Goal: Information Seeking & Learning: Learn about a topic

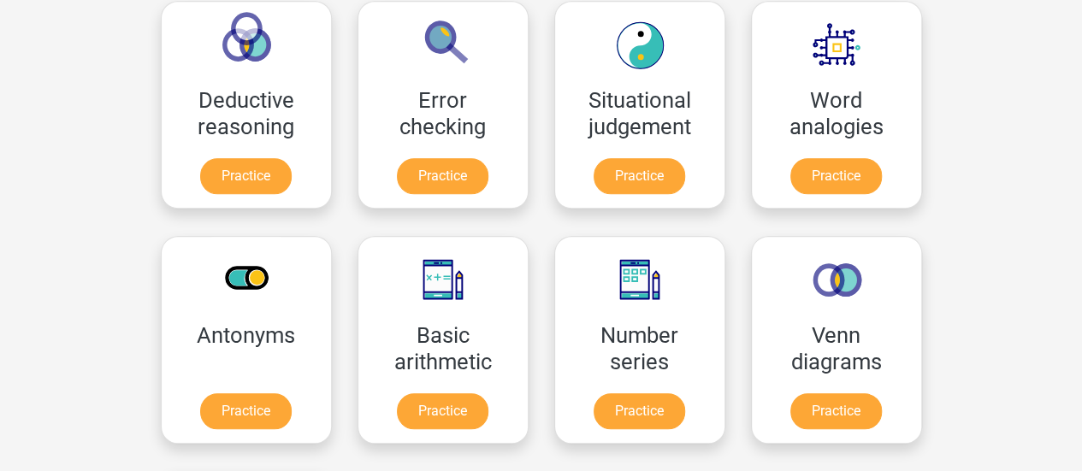
scroll to position [763, 0]
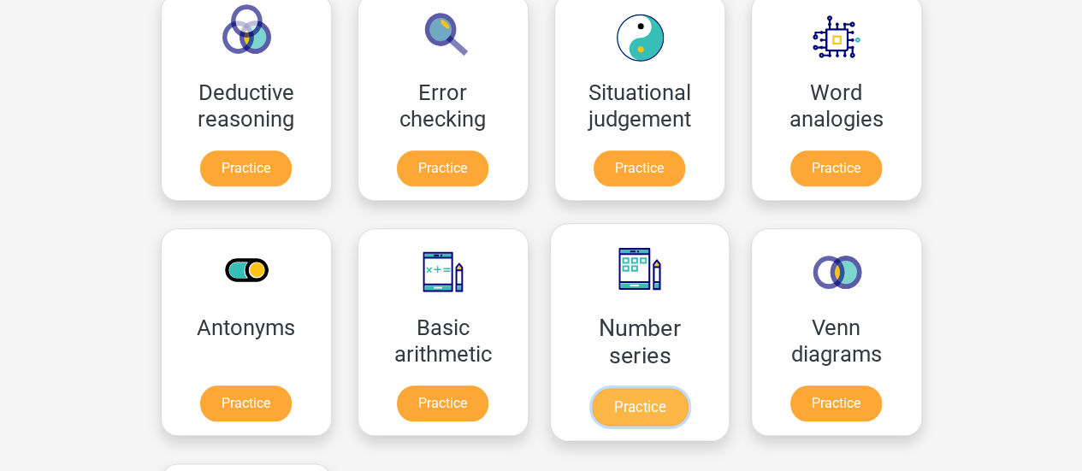
click at [591, 408] on link "Practice" at bounding box center [639, 407] width 96 height 38
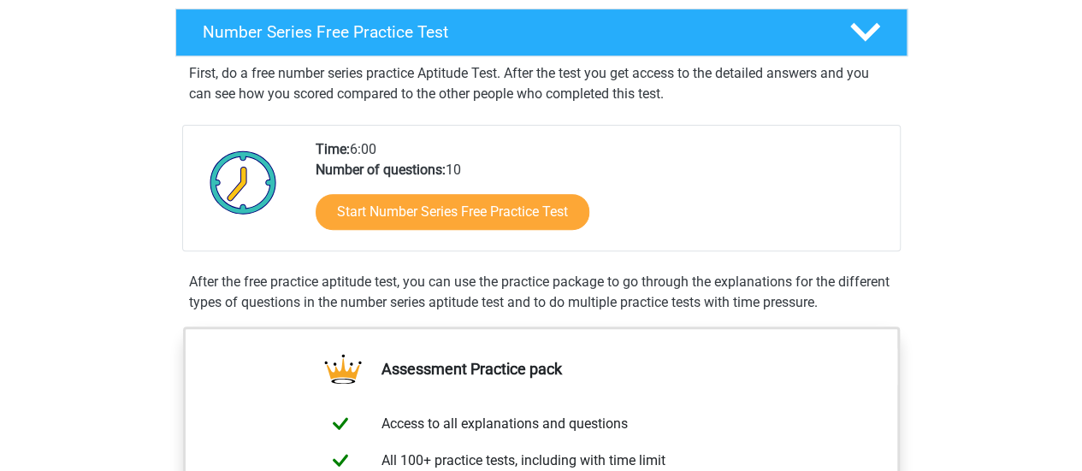
scroll to position [349, 0]
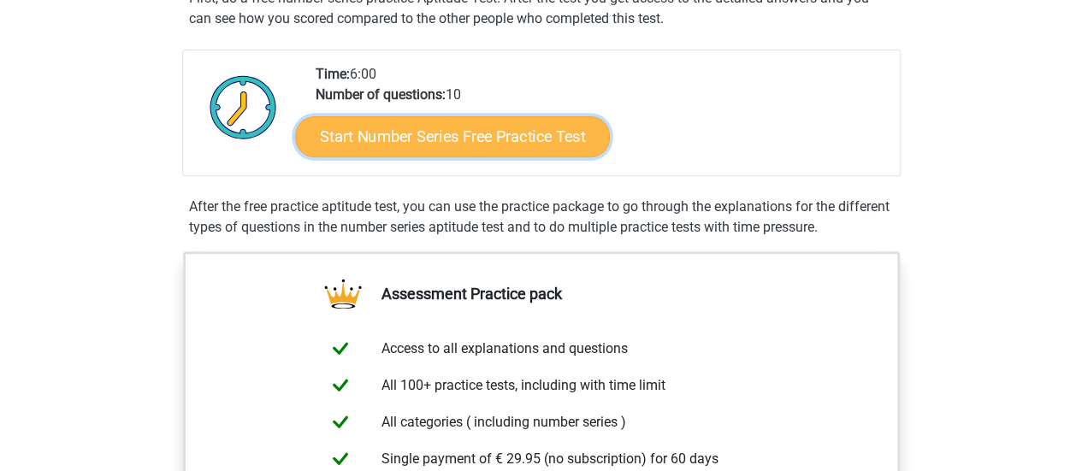
click at [424, 136] on link "Start Number Series Free Practice Test" at bounding box center [452, 136] width 315 height 41
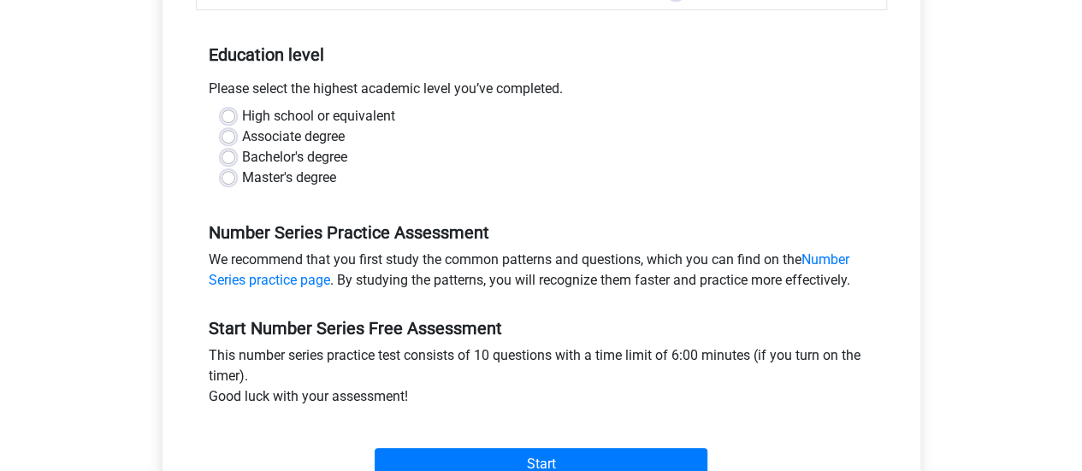
scroll to position [356, 0]
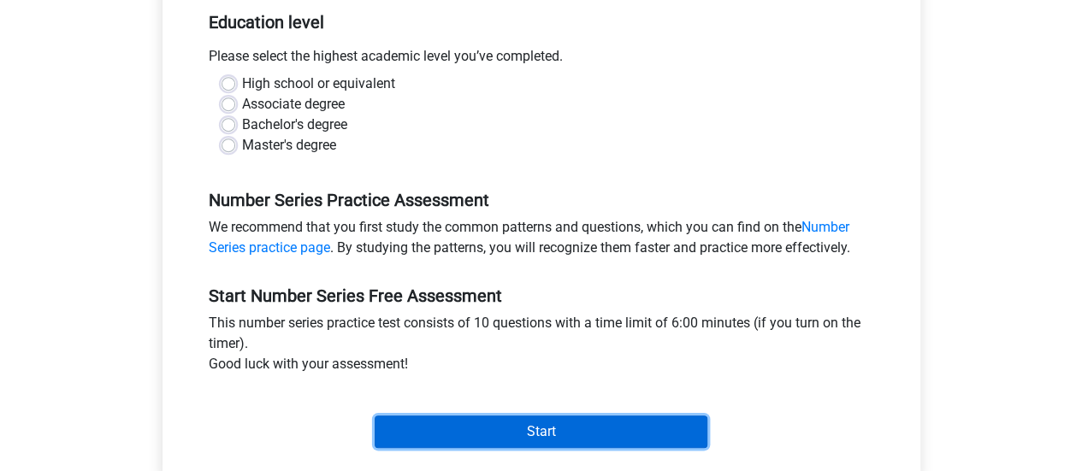
click at [536, 430] on input "Start" at bounding box center [541, 432] width 333 height 33
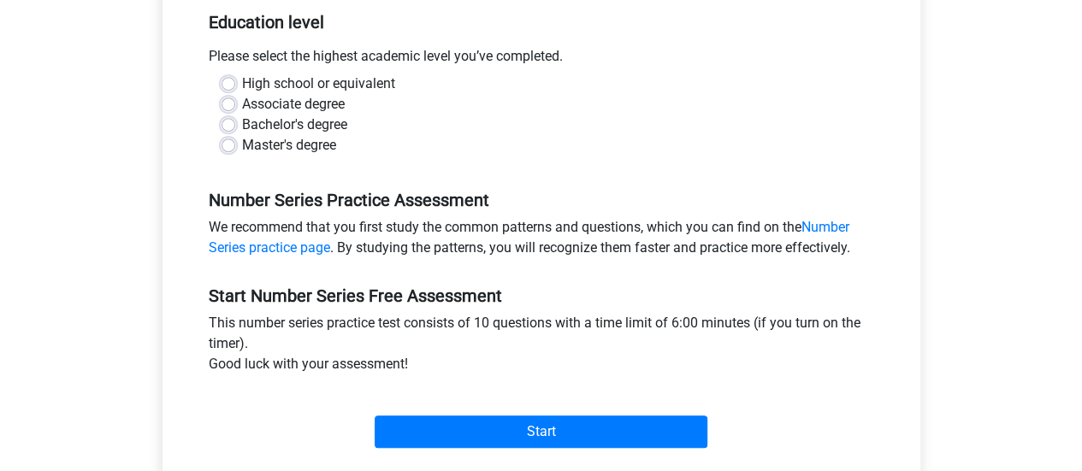
click at [448, 139] on div "Master's degree" at bounding box center [542, 145] width 640 height 21
click at [242, 105] on label "Associate degree" at bounding box center [293, 104] width 103 height 21
click at [224, 105] on input "Associate degree" at bounding box center [229, 102] width 14 height 17
radio input "true"
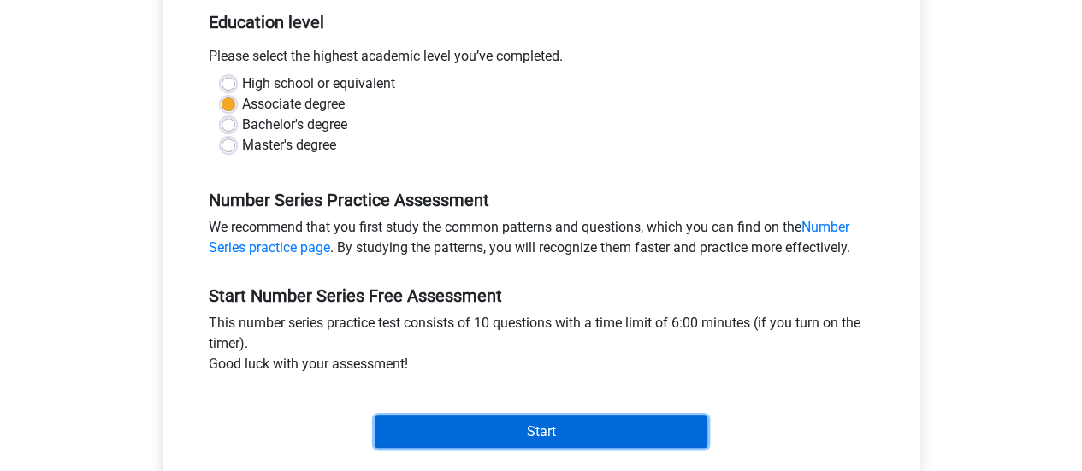
click at [518, 429] on input "Start" at bounding box center [541, 432] width 333 height 33
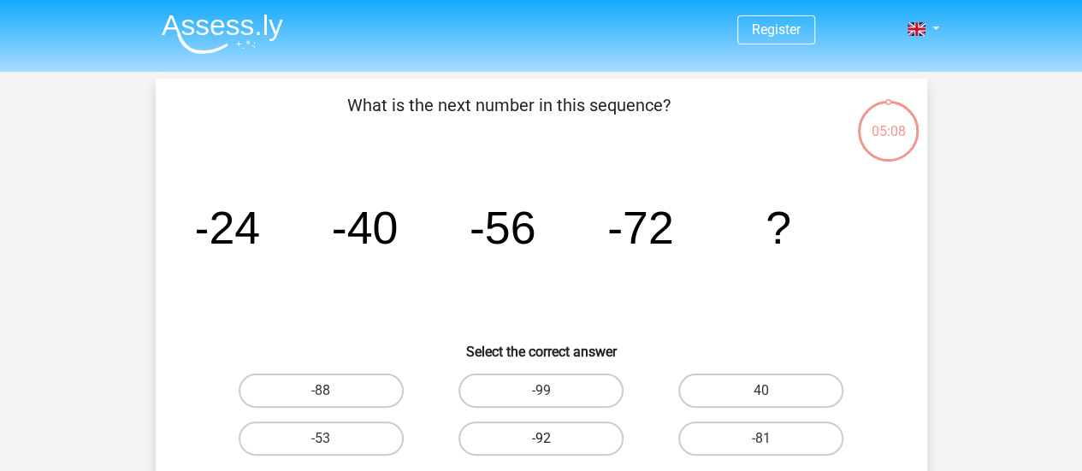
click at [577, 436] on label "-92" at bounding box center [541, 439] width 165 height 34
click at [552, 439] on input "-92" at bounding box center [546, 444] width 11 height 11
radio input "true"
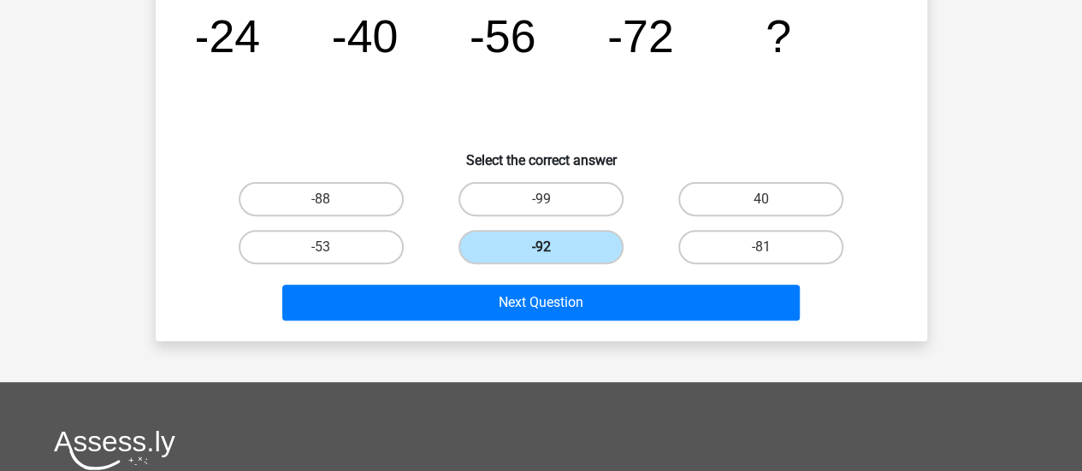
scroll to position [193, 0]
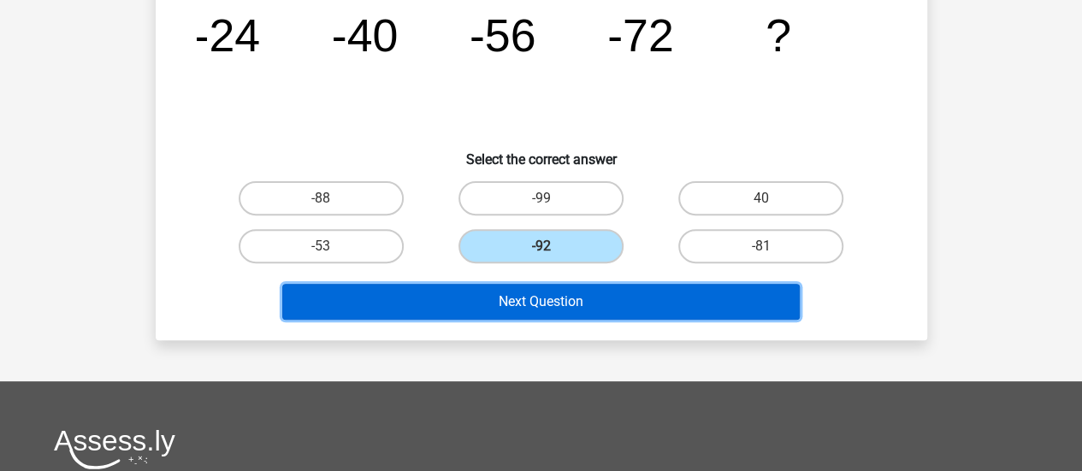
click at [726, 313] on button "Next Question" at bounding box center [541, 302] width 518 height 36
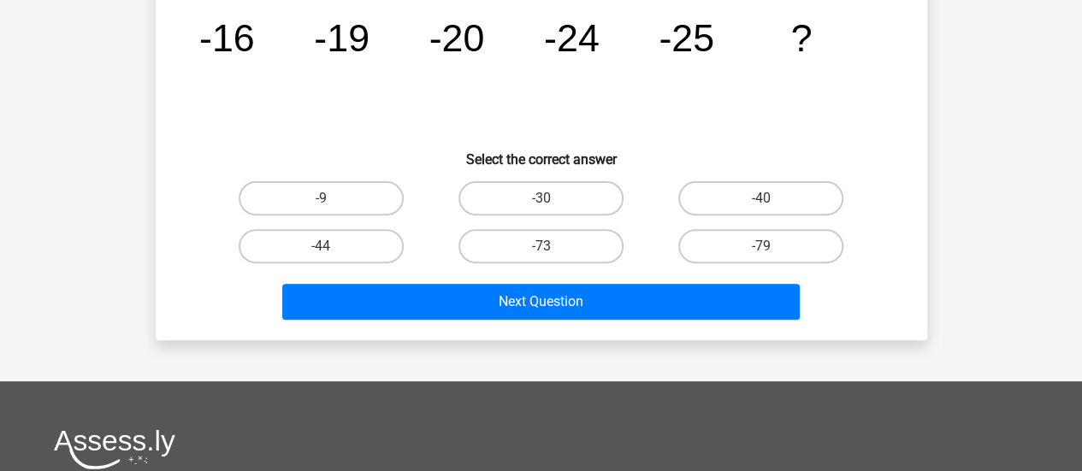
scroll to position [79, 0]
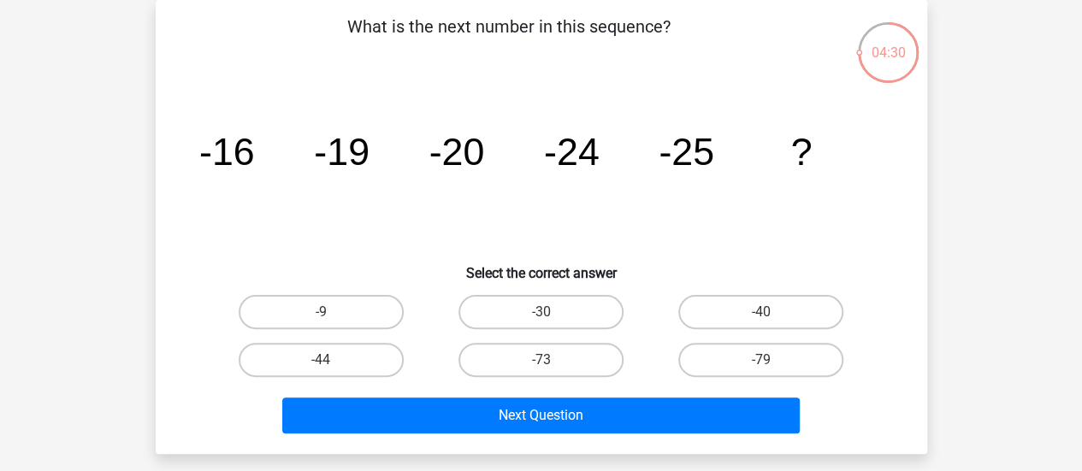
click at [848, 196] on icon "image/svg+xml -16 -19 -20 -24 -25 ?" at bounding box center [542, 165] width 690 height 173
click at [590, 320] on label "-30" at bounding box center [541, 312] width 165 height 34
click at [552, 320] on input "-30" at bounding box center [546, 317] width 11 height 11
radio input "true"
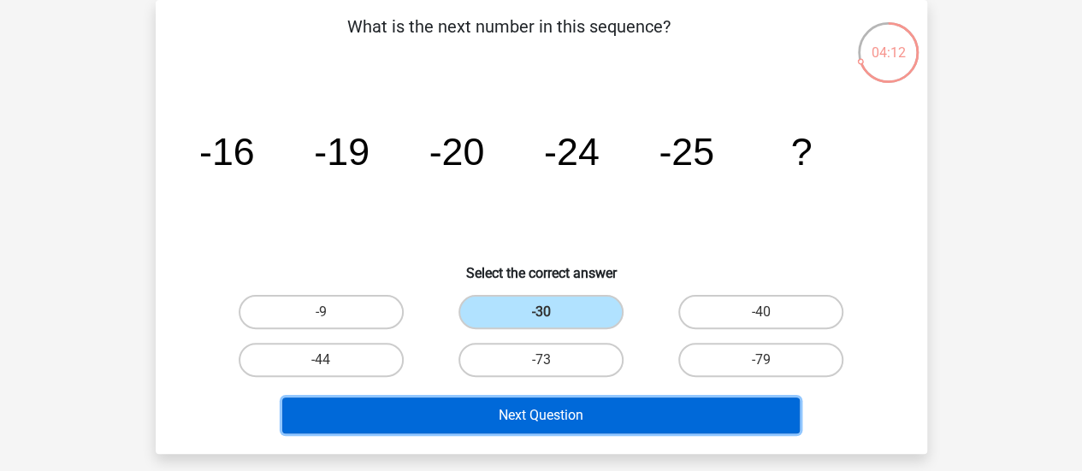
click at [639, 419] on button "Next Question" at bounding box center [541, 416] width 518 height 36
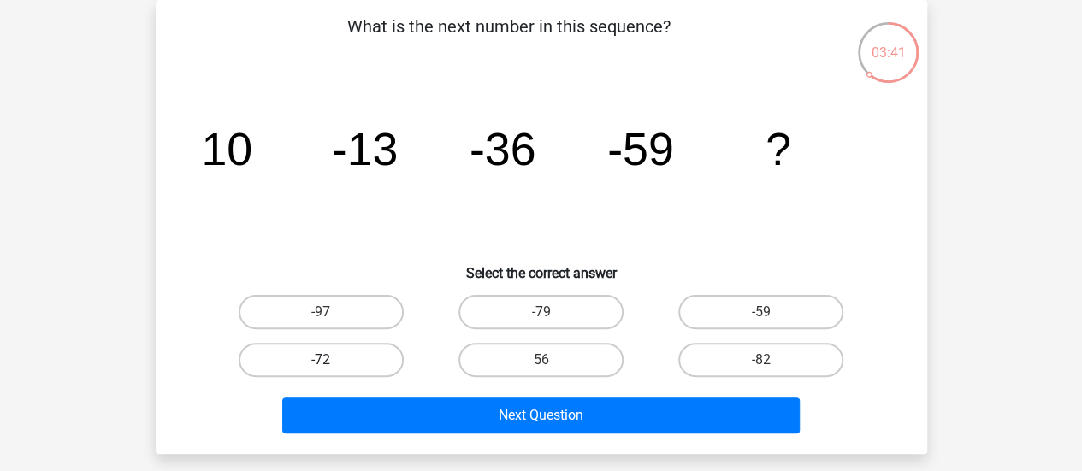
click at [377, 366] on label "-72" at bounding box center [321, 360] width 165 height 34
click at [332, 366] on input "-72" at bounding box center [326, 365] width 11 height 11
radio input "true"
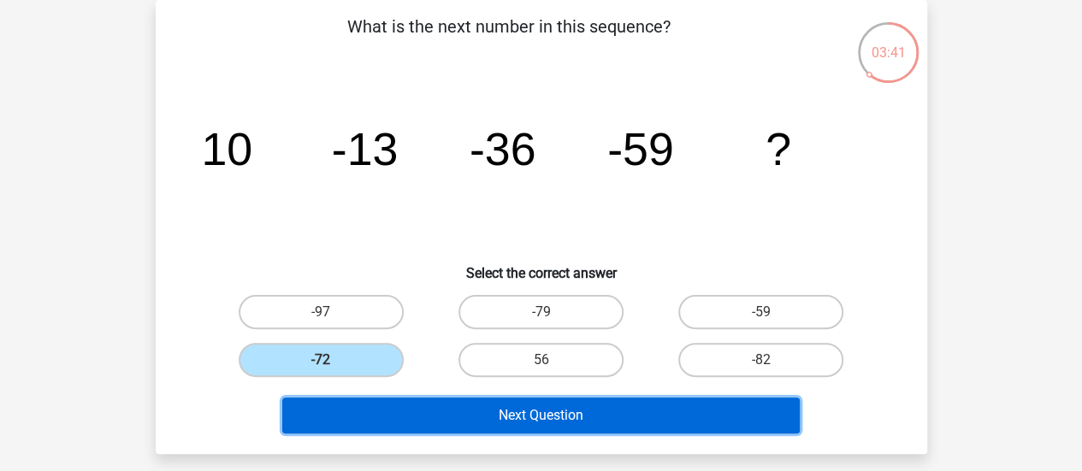
click at [689, 423] on button "Next Question" at bounding box center [541, 416] width 518 height 36
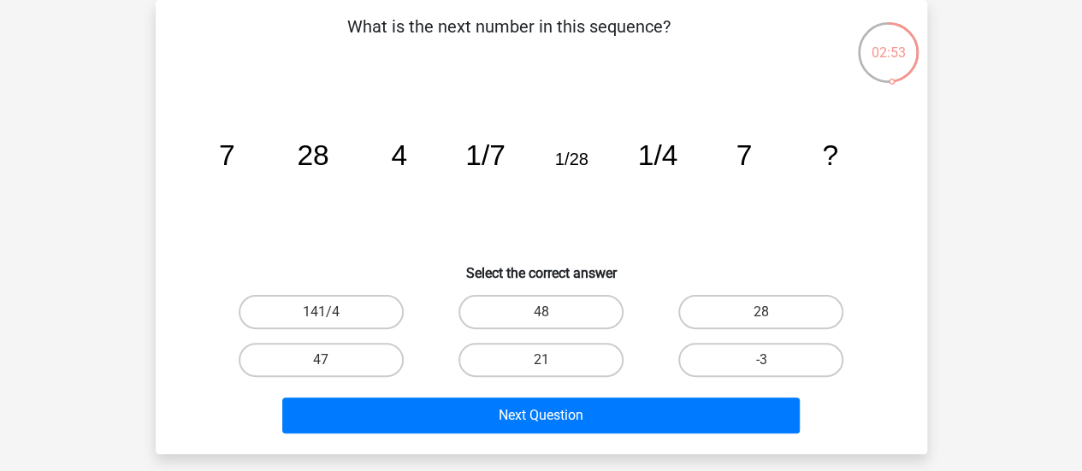
click at [789, 296] on label "28" at bounding box center [761, 312] width 165 height 34
click at [773, 312] on input "28" at bounding box center [766, 317] width 11 height 11
radio input "true"
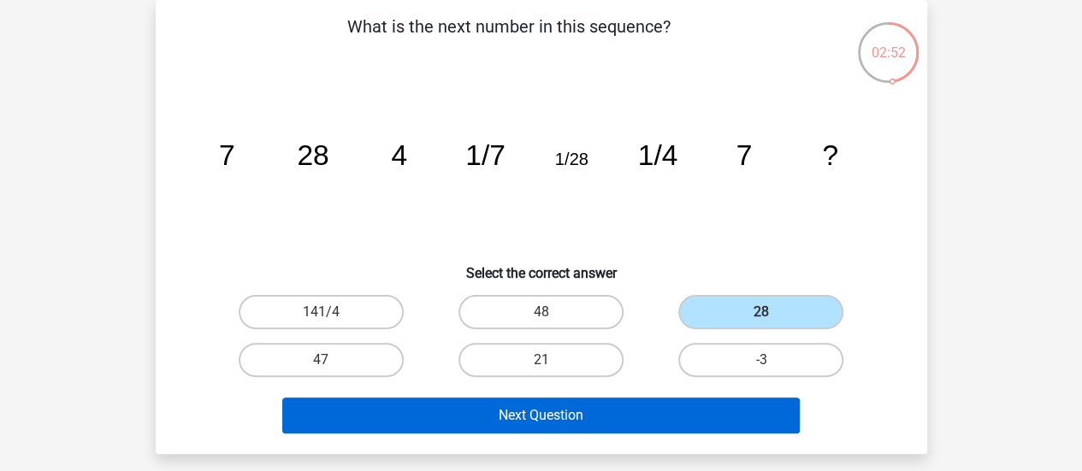
click at [782, 416] on button "Next Question" at bounding box center [541, 416] width 518 height 36
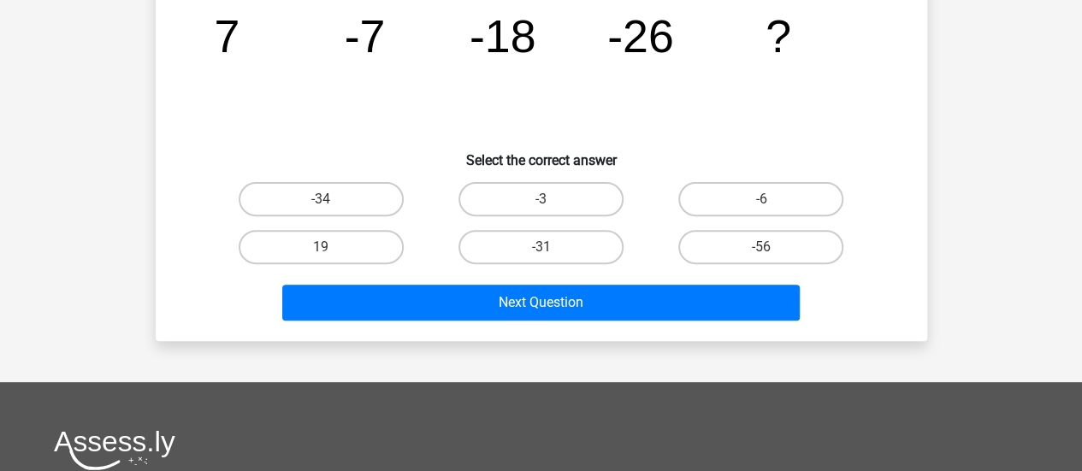
scroll to position [197, 0]
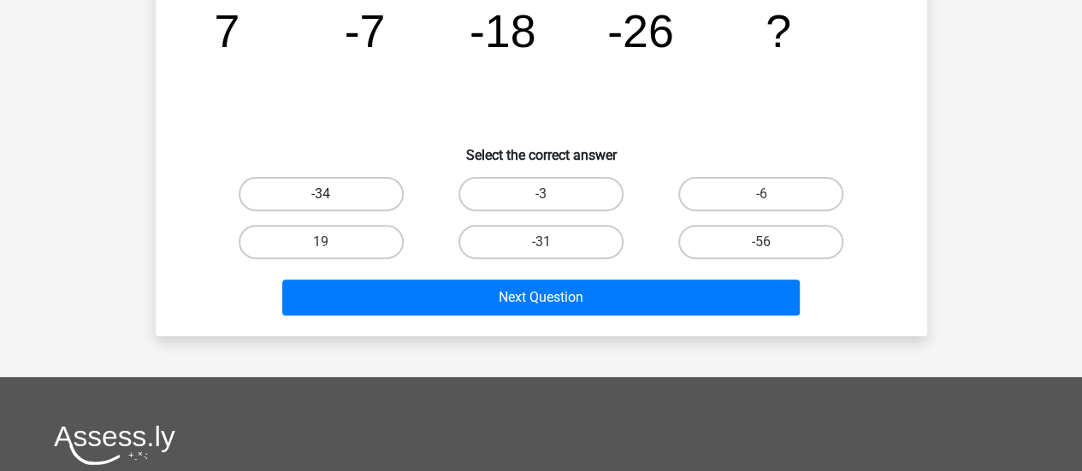
click at [341, 195] on label "-34" at bounding box center [321, 194] width 165 height 34
click at [332, 195] on input "-34" at bounding box center [326, 199] width 11 height 11
radio input "true"
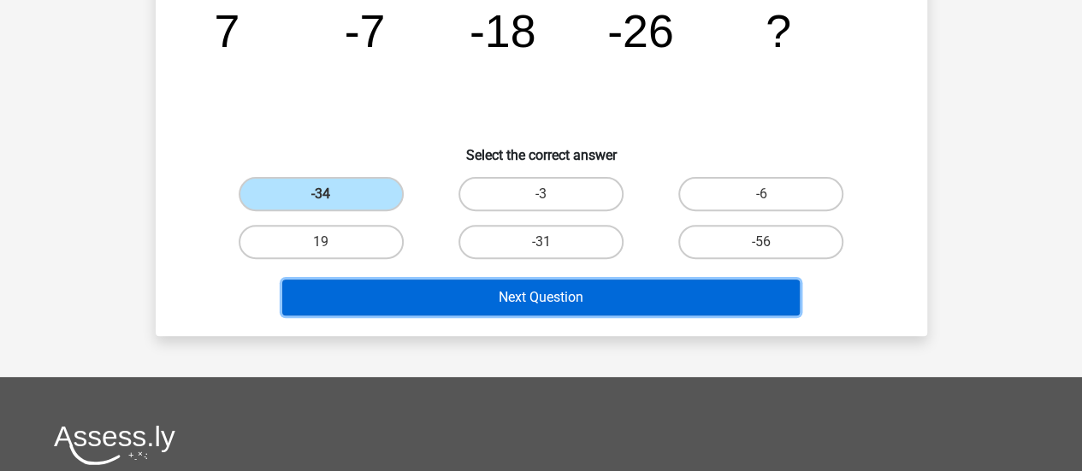
click at [693, 293] on button "Next Question" at bounding box center [541, 298] width 518 height 36
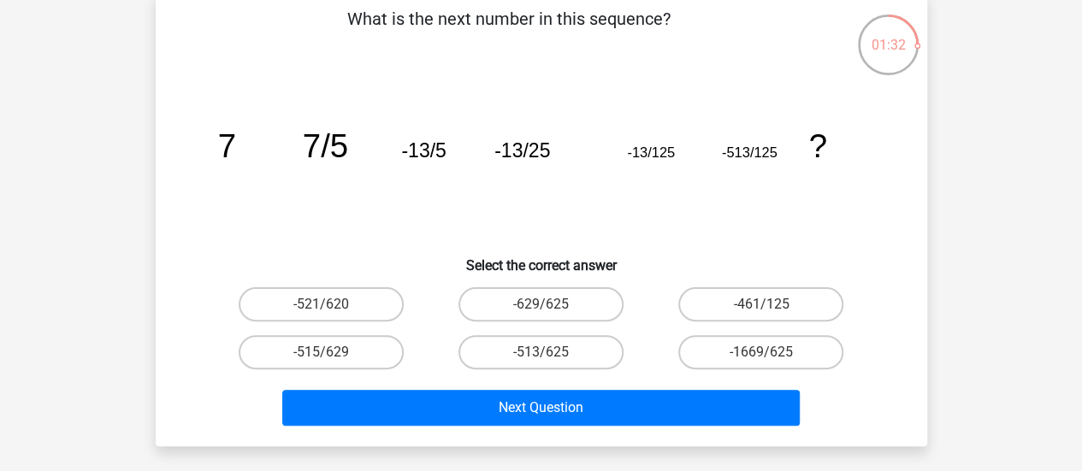
scroll to position [105, 0]
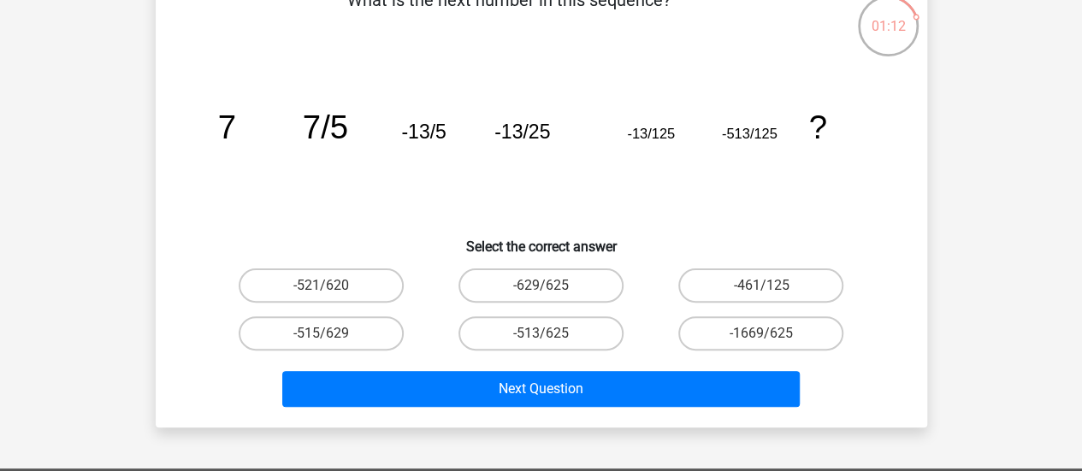
click at [376, 320] on label "-515/629" at bounding box center [321, 334] width 165 height 34
click at [332, 334] on input "-515/629" at bounding box center [326, 339] width 11 height 11
radio input "true"
click at [791, 331] on label "-1669/625" at bounding box center [761, 334] width 165 height 34
click at [773, 334] on input "-1669/625" at bounding box center [766, 339] width 11 height 11
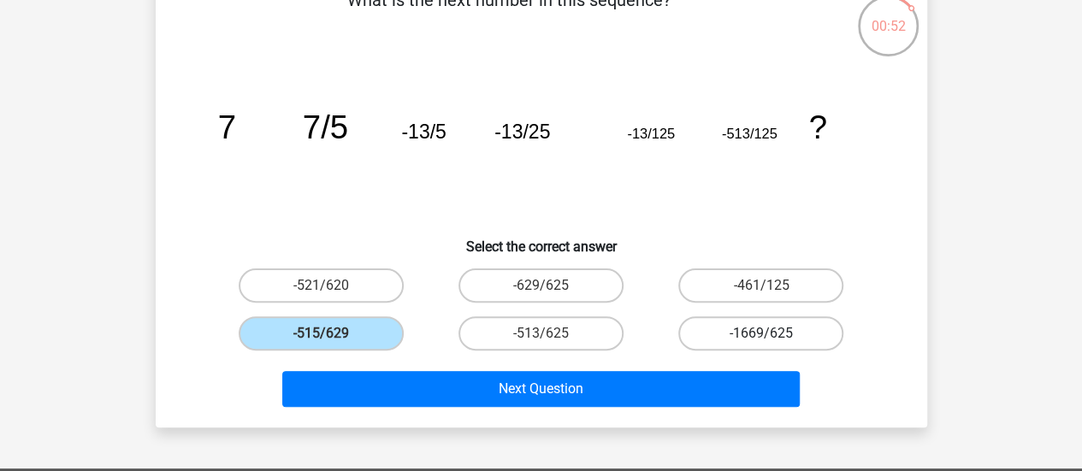
radio input "true"
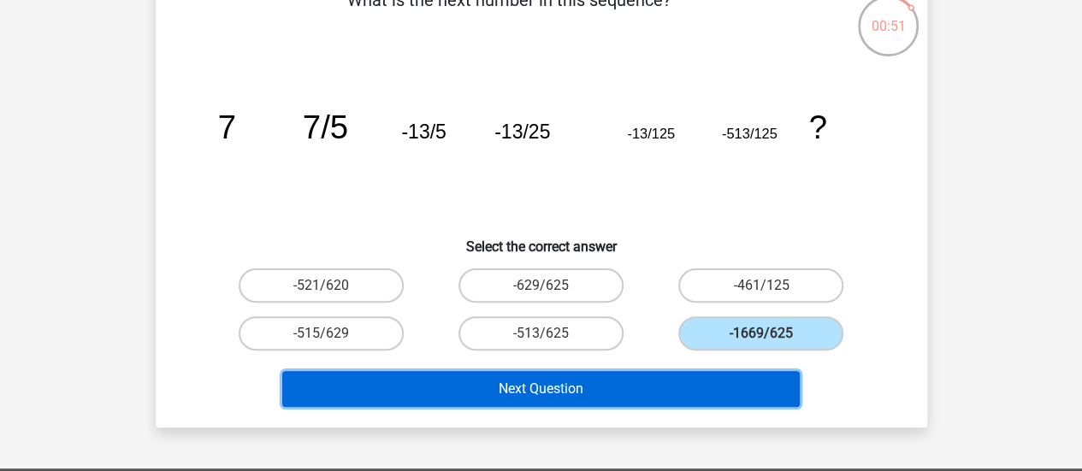
click at [684, 402] on button "Next Question" at bounding box center [541, 389] width 518 height 36
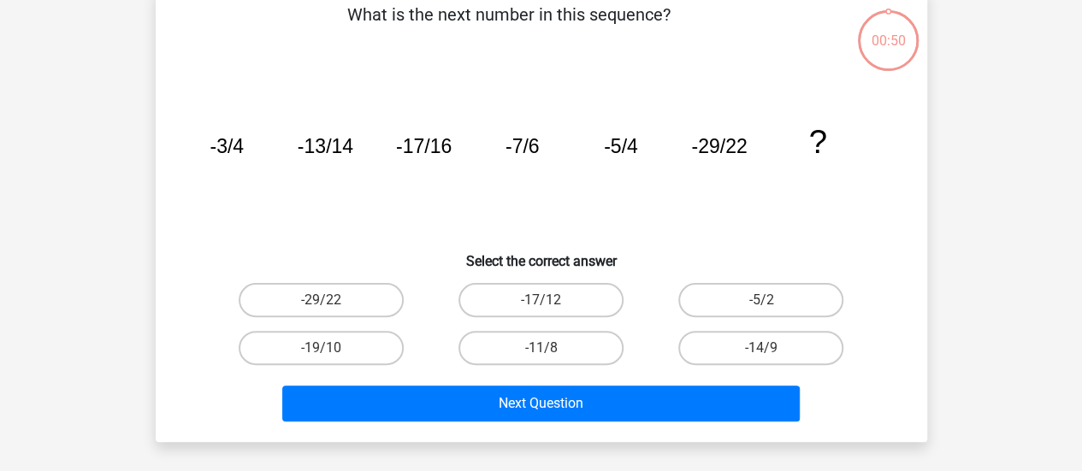
scroll to position [79, 0]
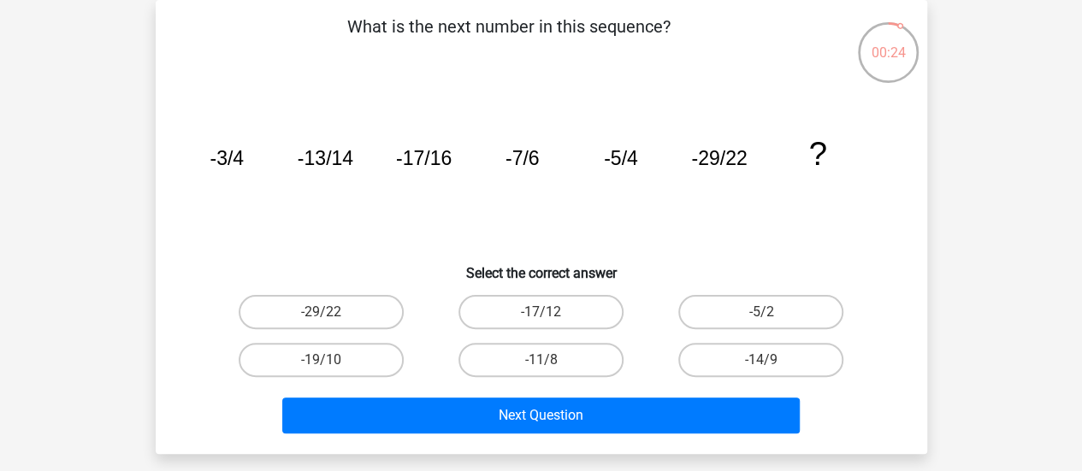
click at [560, 322] on label "-17/12" at bounding box center [541, 312] width 165 height 34
click at [552, 322] on input "-17/12" at bounding box center [546, 317] width 11 height 11
radio input "true"
click at [815, 426] on div "Next Question" at bounding box center [541, 419] width 661 height 43
click at [791, 416] on button "Next Question" at bounding box center [541, 416] width 518 height 36
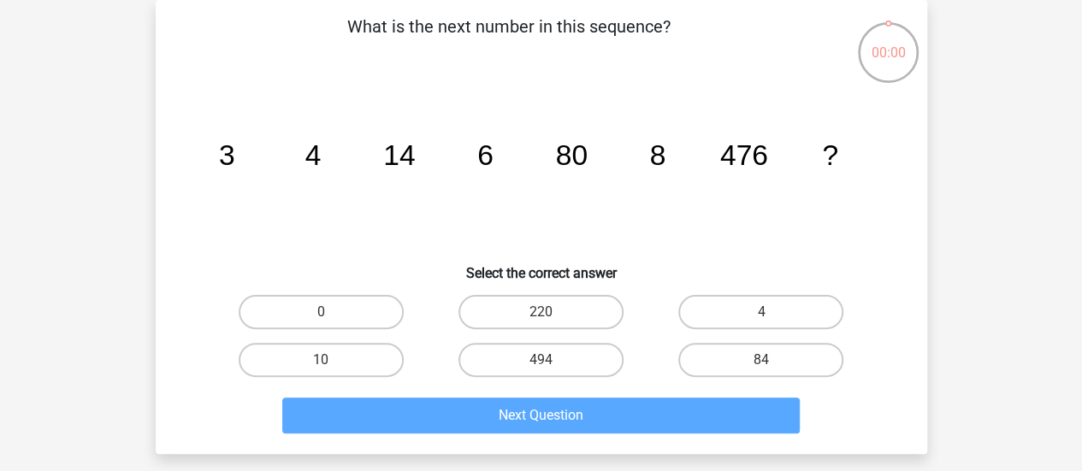
click at [766, 365] on input "84" at bounding box center [766, 365] width 11 height 11
radio input "true"
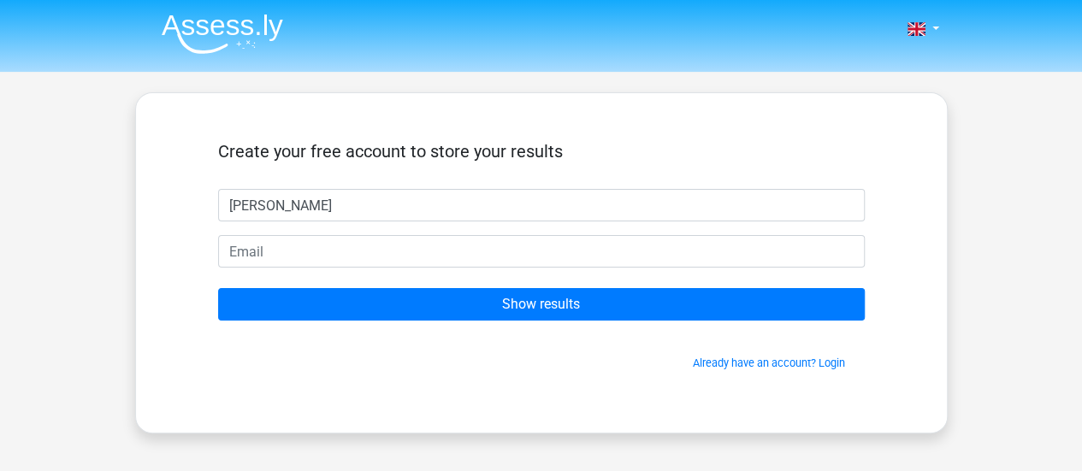
type input "[PERSON_NAME]"
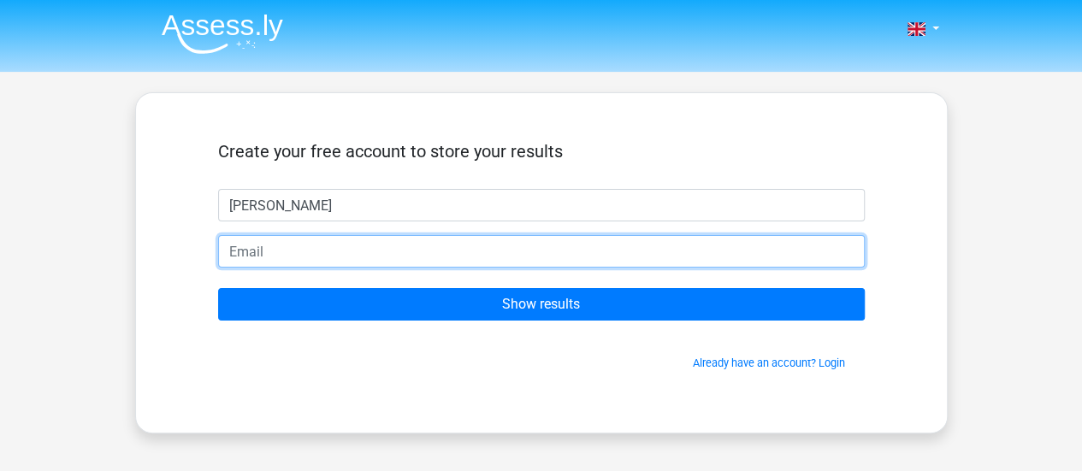
click at [717, 247] on input "email" at bounding box center [541, 251] width 647 height 33
type input "[EMAIL_ADDRESS][DOMAIN_NAME]"
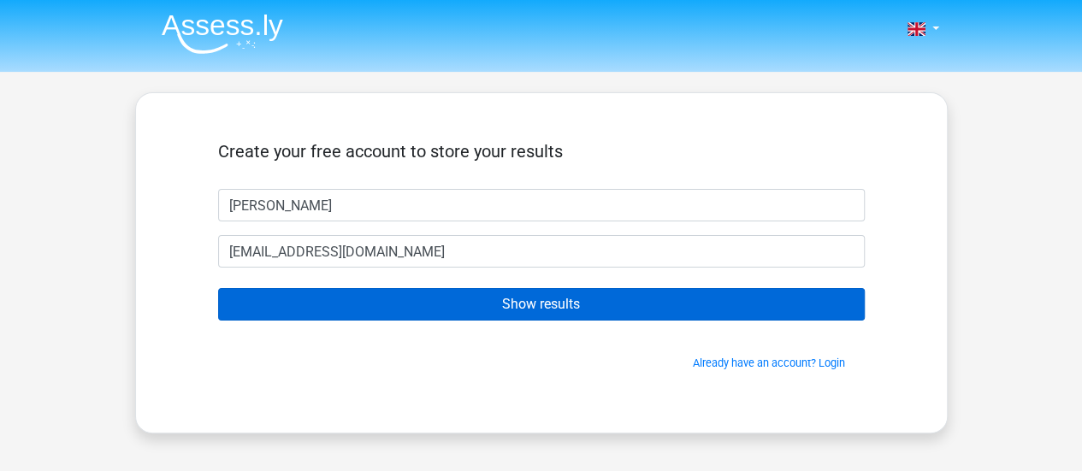
click at [702, 311] on input "Show results" at bounding box center [541, 304] width 647 height 33
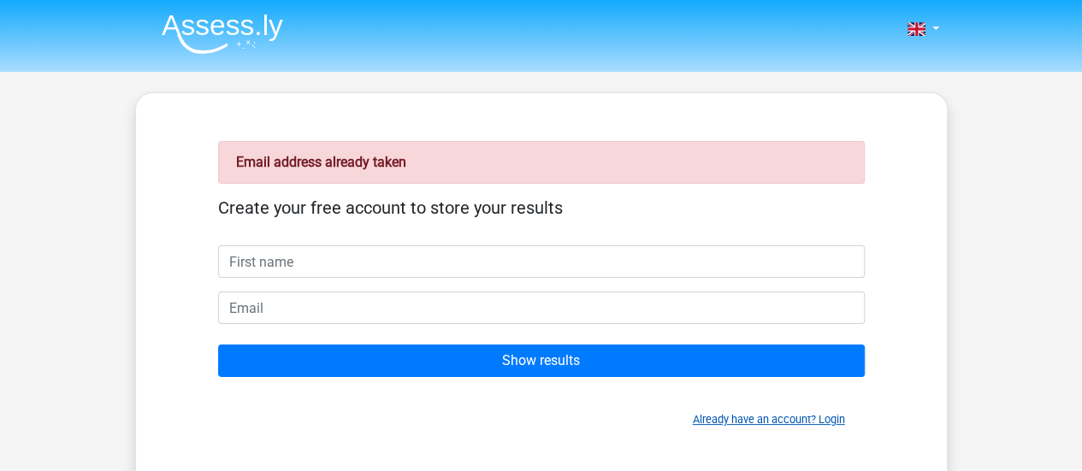
click at [828, 418] on link "Already have an account? Login" at bounding box center [769, 419] width 152 height 13
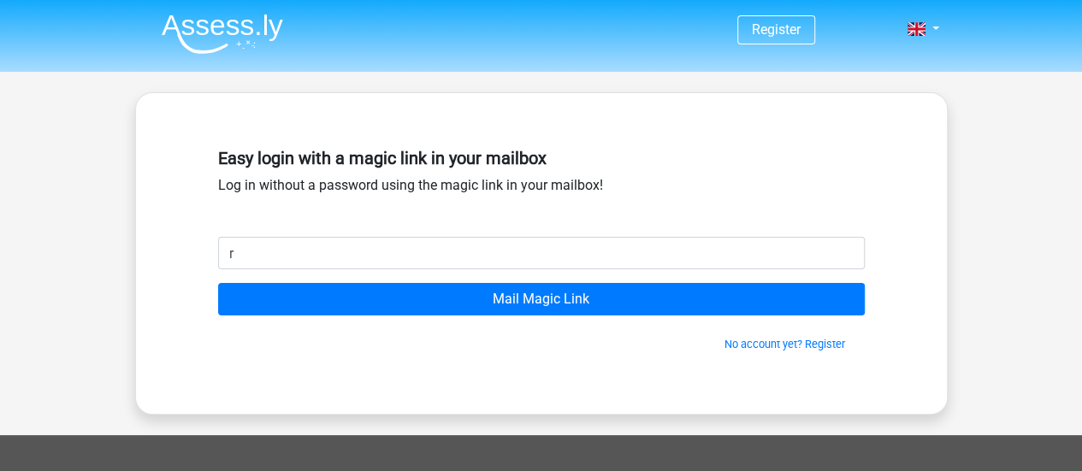
type input "Ryanelvidge12@gmail.com"
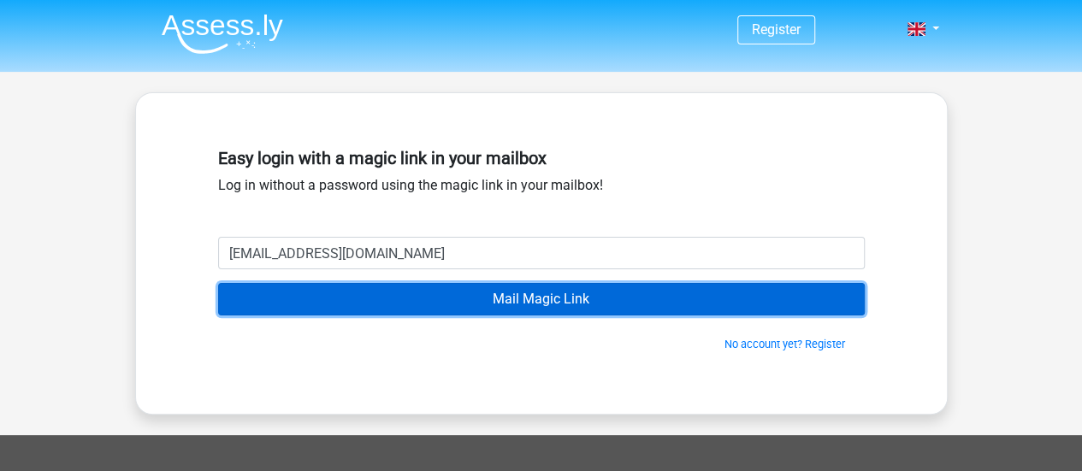
click at [581, 299] on input "Mail Magic Link" at bounding box center [541, 299] width 647 height 33
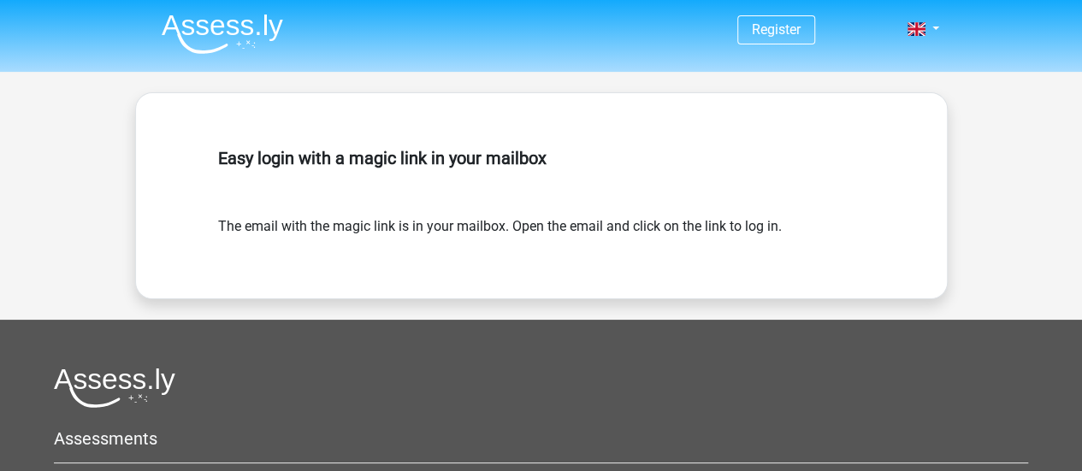
click at [732, 223] on form "The email with the magic link is in your mailbox. Open the email and click on t…" at bounding box center [541, 226] width 647 height 21
drag, startPoint x: 739, startPoint y: 175, endPoint x: 630, endPoint y: 44, distance: 170.0
click at [630, 44] on div "Register" at bounding box center [541, 386] width 1082 height 772
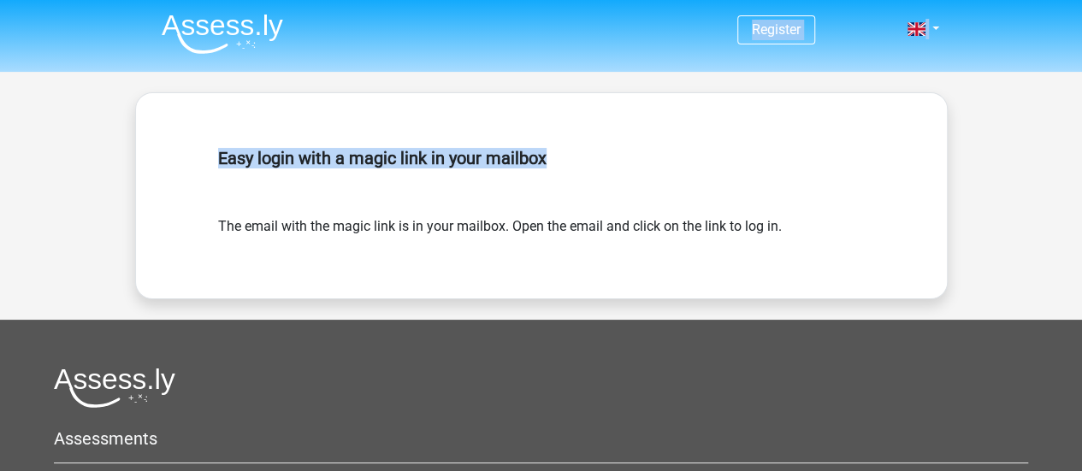
click at [385, 53] on nav "Register Login" at bounding box center [541, 31] width 787 height 56
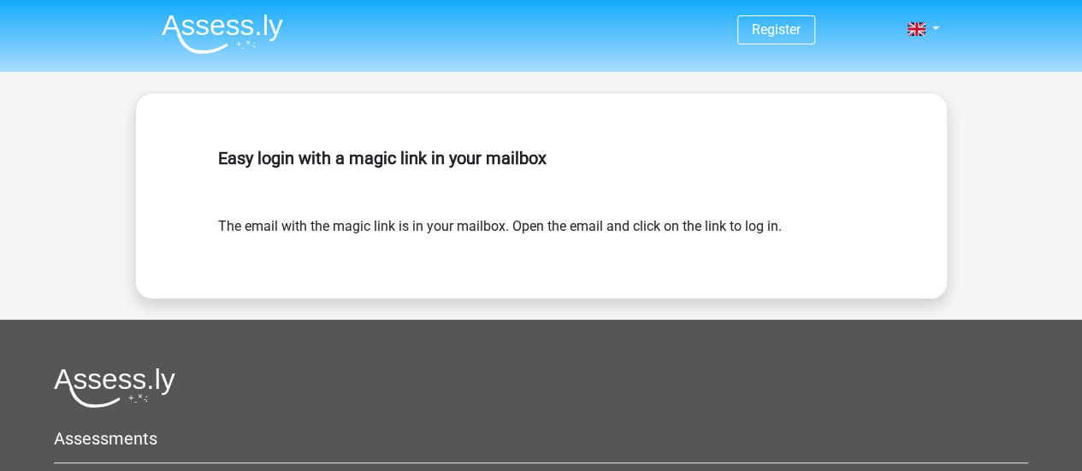
click at [327, 216] on form "The email with the magic link is in your mailbox. Open the email and click on t…" at bounding box center [541, 226] width 647 height 21
click at [180, 25] on img at bounding box center [222, 34] width 121 height 40
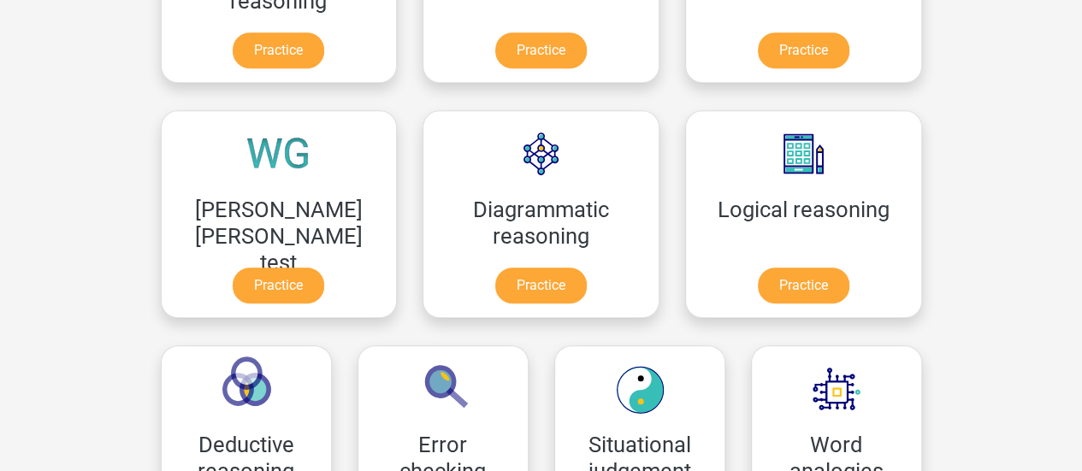
scroll to position [414, 0]
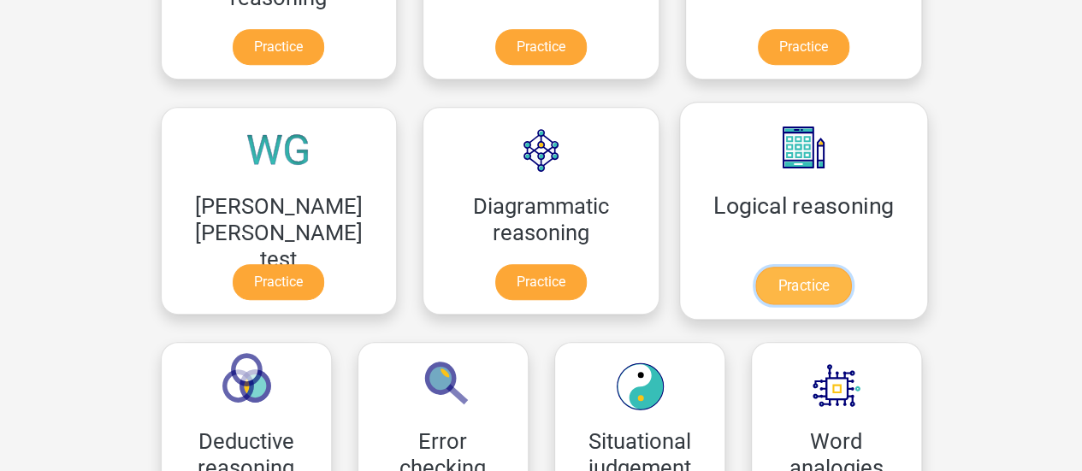
click at [756, 267] on link "Practice" at bounding box center [804, 286] width 96 height 38
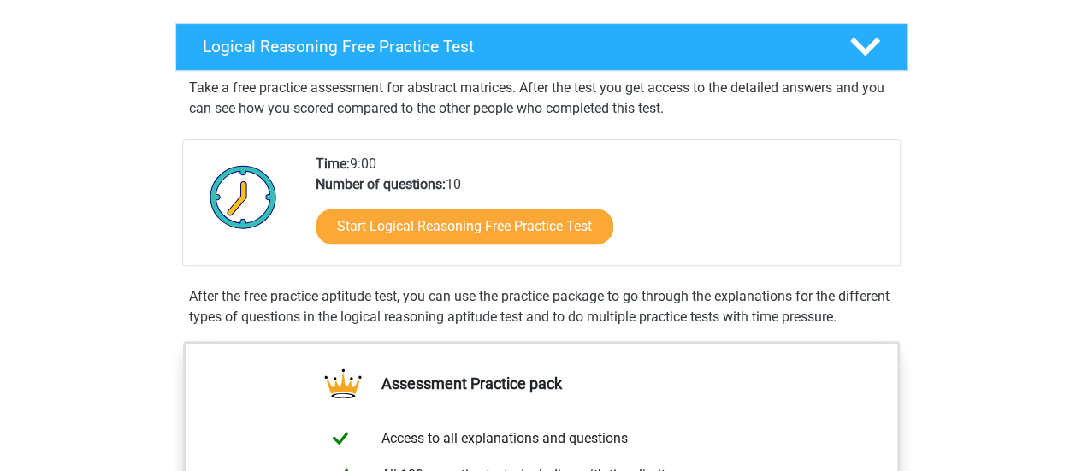
scroll to position [445, 0]
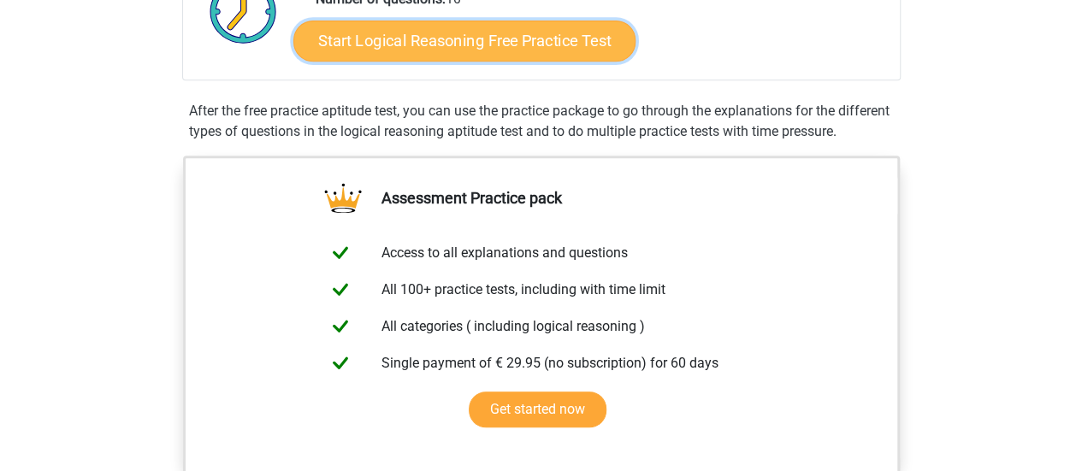
click at [513, 47] on link "Start Logical Reasoning Free Practice Test" at bounding box center [464, 40] width 342 height 41
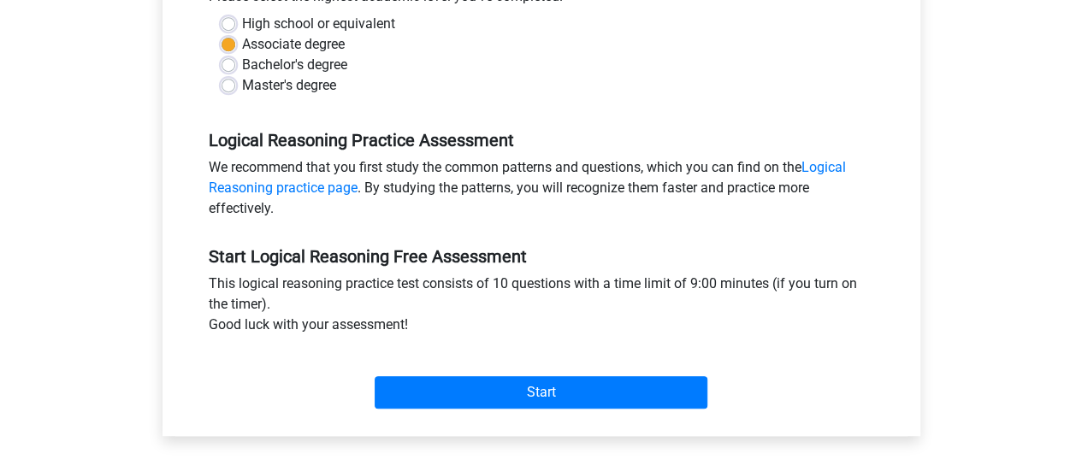
scroll to position [445, 0]
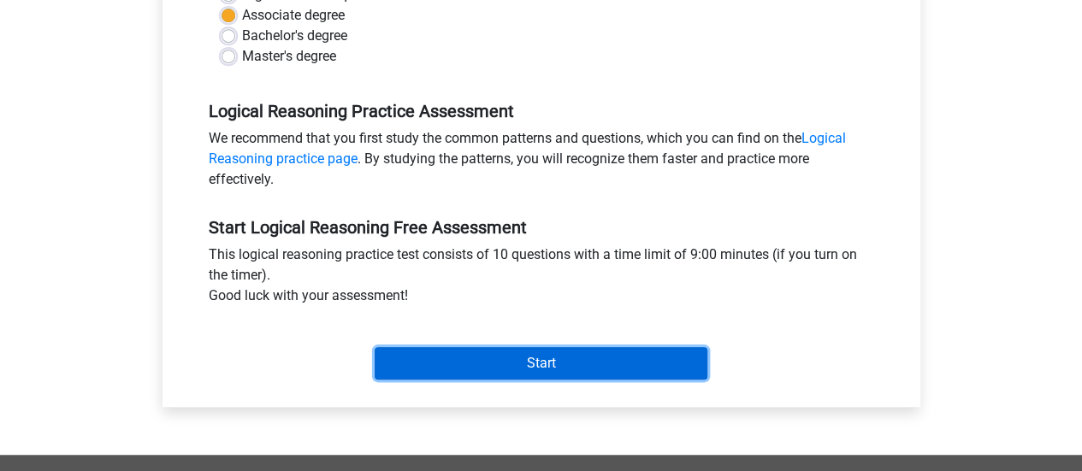
click at [547, 365] on input "Start" at bounding box center [541, 363] width 333 height 33
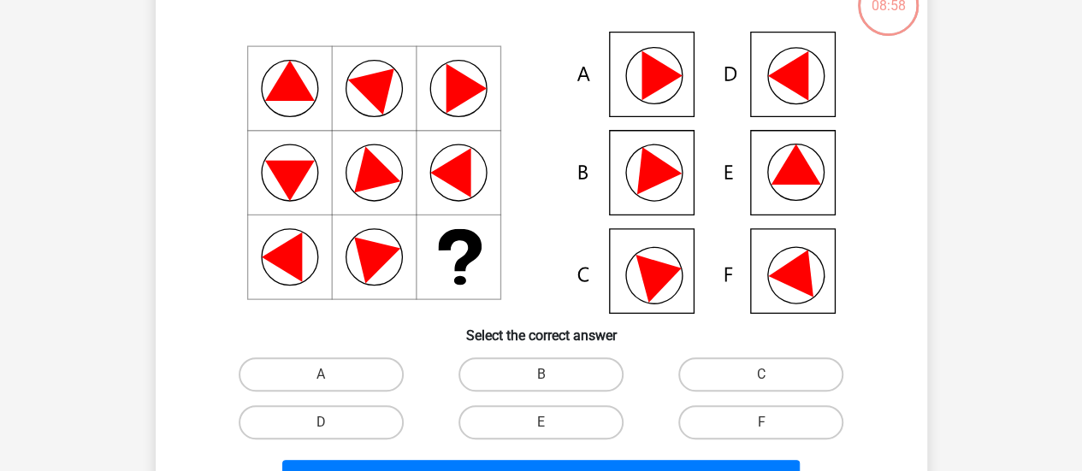
scroll to position [134, 0]
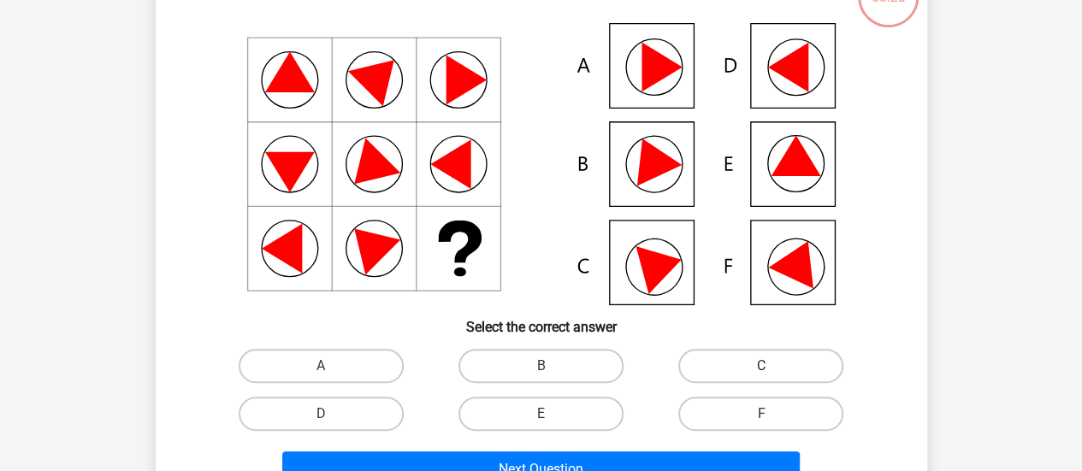
click at [780, 372] on label "C" at bounding box center [761, 366] width 165 height 34
click at [773, 372] on input "C" at bounding box center [766, 371] width 11 height 11
radio input "true"
click at [780, 372] on label "C" at bounding box center [761, 366] width 165 height 34
click at [773, 372] on input "C" at bounding box center [766, 371] width 11 height 11
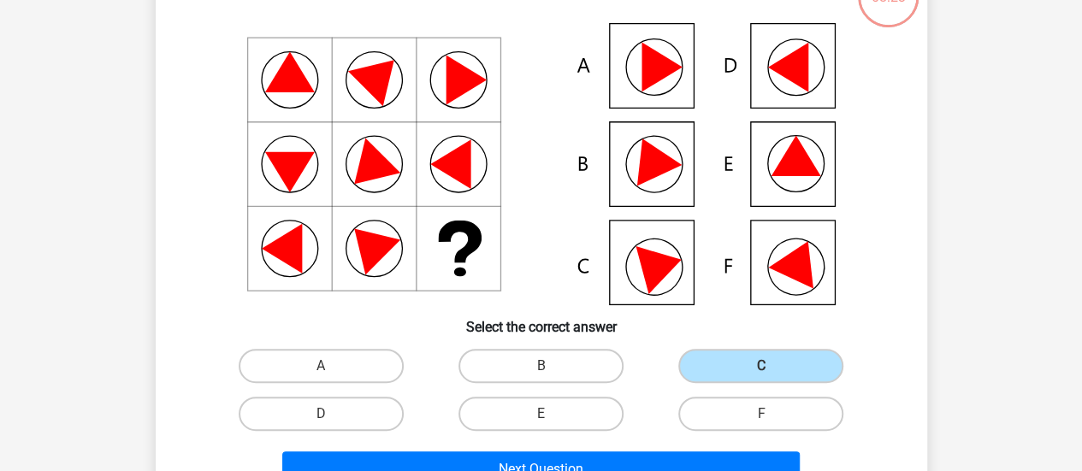
drag, startPoint x: 780, startPoint y: 372, endPoint x: 780, endPoint y: 229, distance: 142.9
click at [780, 229] on div "What figure should replace the question [PERSON_NAME]?" at bounding box center [542, 226] width 758 height 536
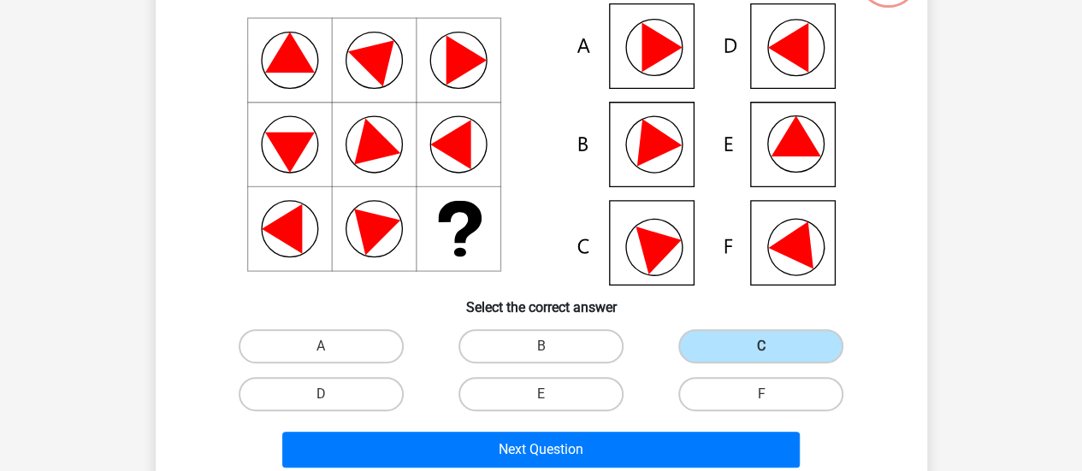
scroll to position [156, 0]
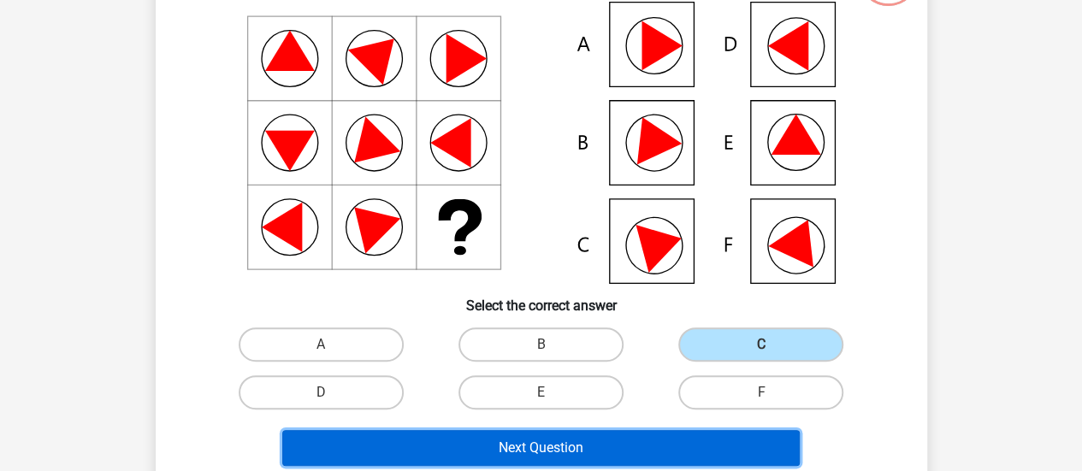
drag, startPoint x: 548, startPoint y: 457, endPoint x: 498, endPoint y: 445, distance: 51.9
click at [498, 445] on button "Next Question" at bounding box center [541, 448] width 518 height 36
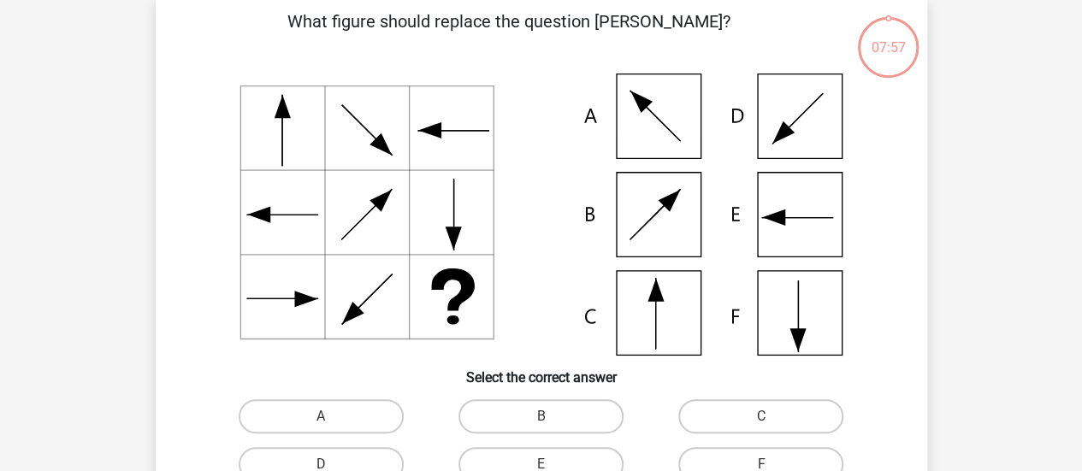
scroll to position [79, 0]
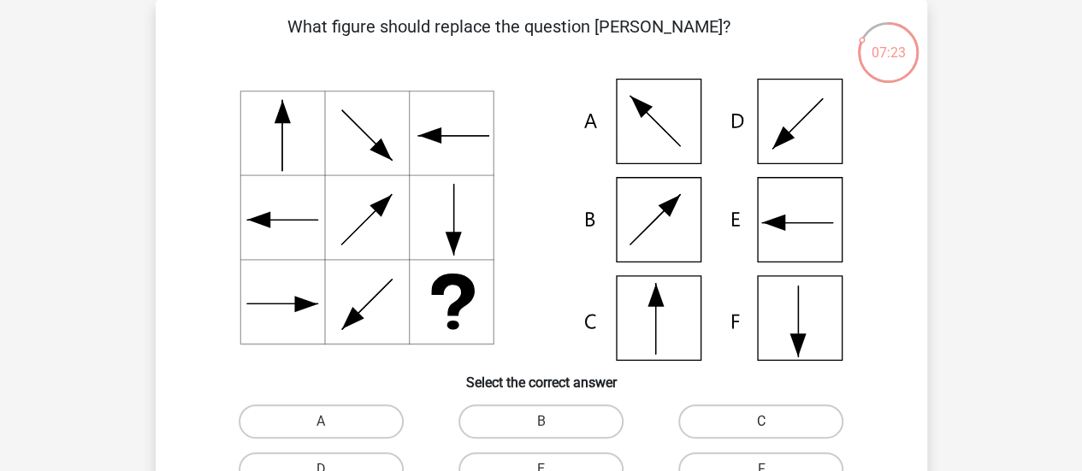
click at [691, 430] on label "C" at bounding box center [761, 422] width 165 height 34
click at [761, 430] on input "C" at bounding box center [766, 427] width 11 height 11
radio input "true"
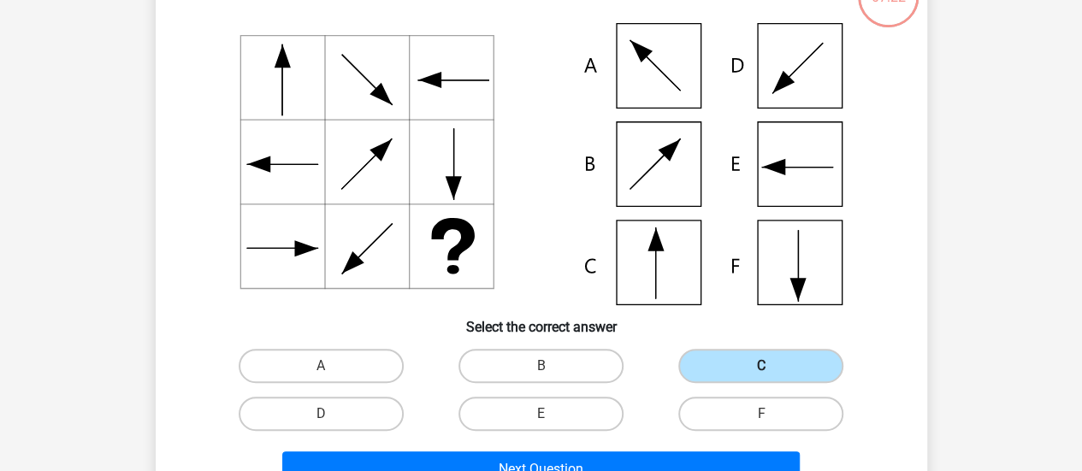
scroll to position [172, 0]
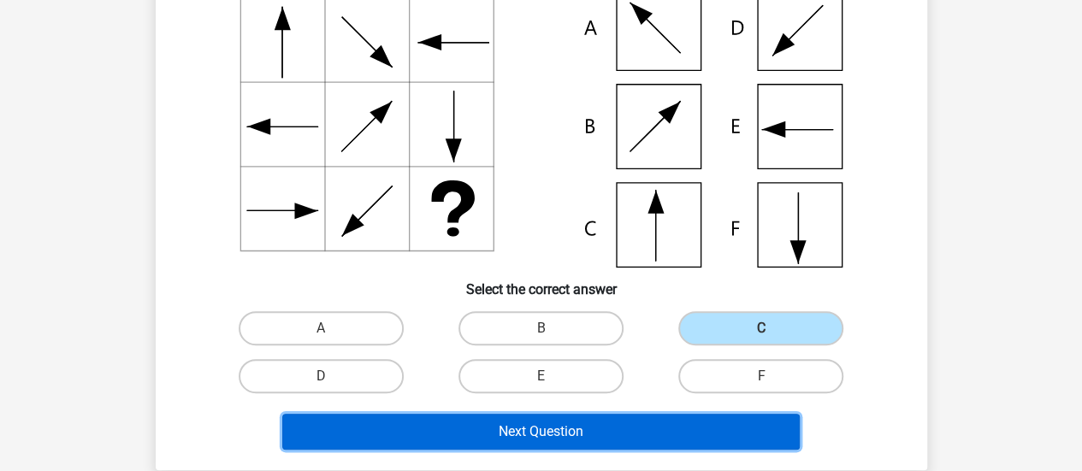
click at [785, 443] on button "Next Question" at bounding box center [541, 432] width 518 height 36
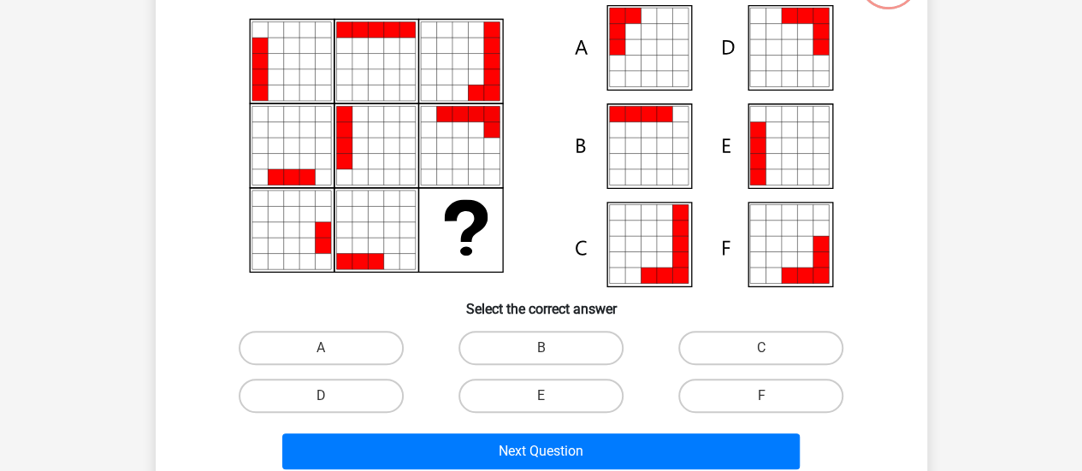
scroll to position [157, 0]
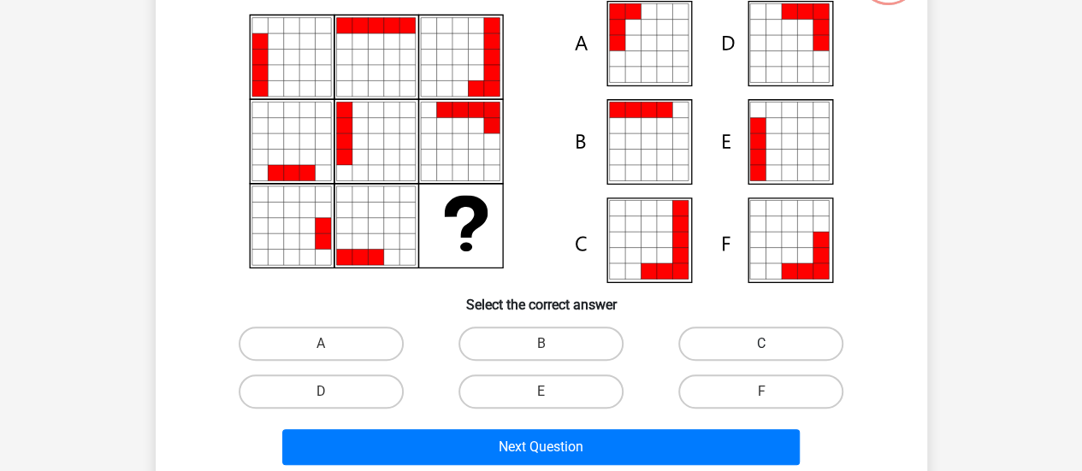
click at [711, 331] on label "C" at bounding box center [761, 344] width 165 height 34
click at [761, 344] on input "C" at bounding box center [766, 349] width 11 height 11
radio input "true"
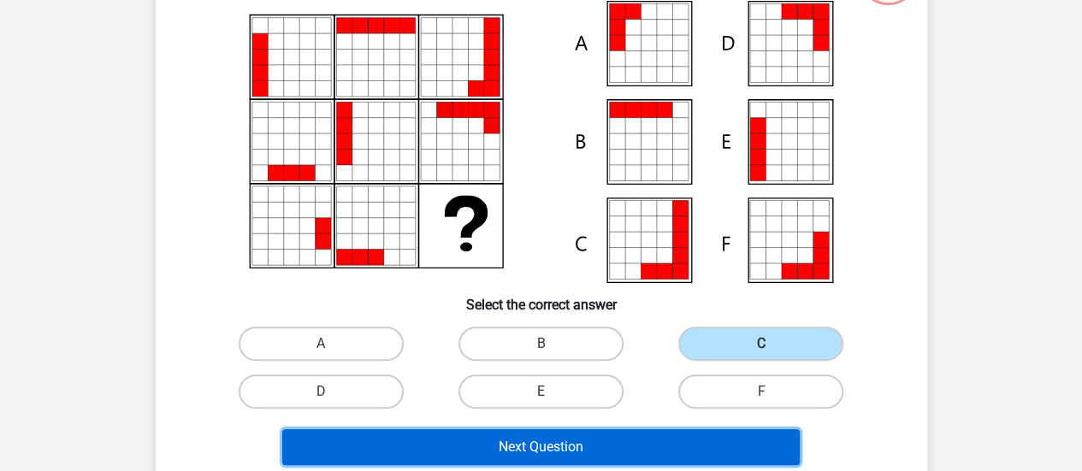
click at [692, 451] on button "Next Question" at bounding box center [541, 448] width 518 height 36
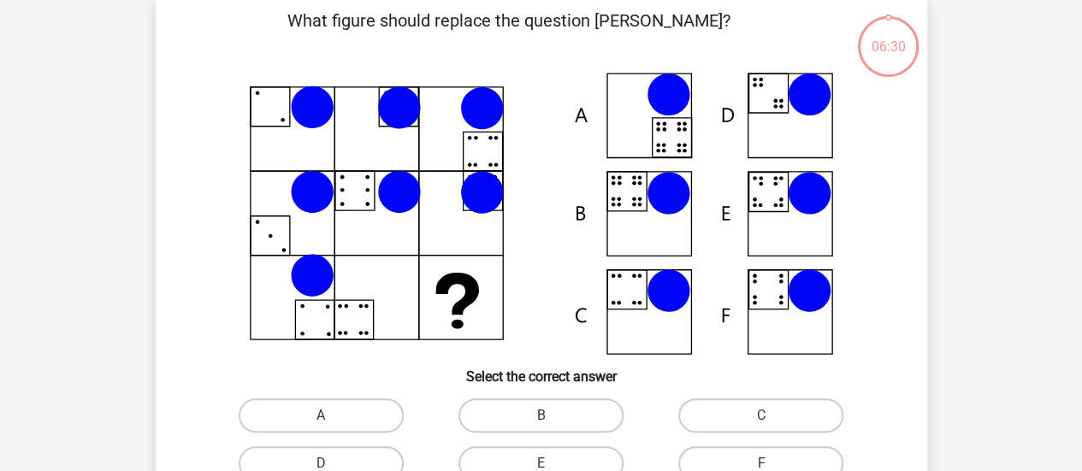
scroll to position [79, 0]
